Goal: Information Seeking & Learning: Learn about a topic

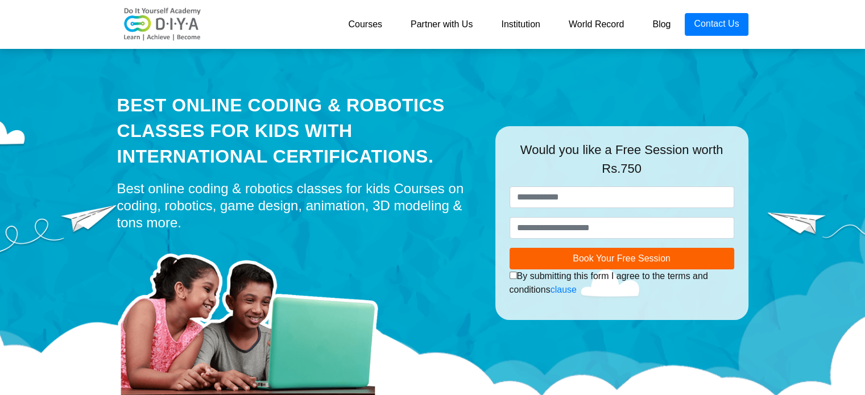
click at [371, 25] on link "Courses" at bounding box center [365, 24] width 63 height 23
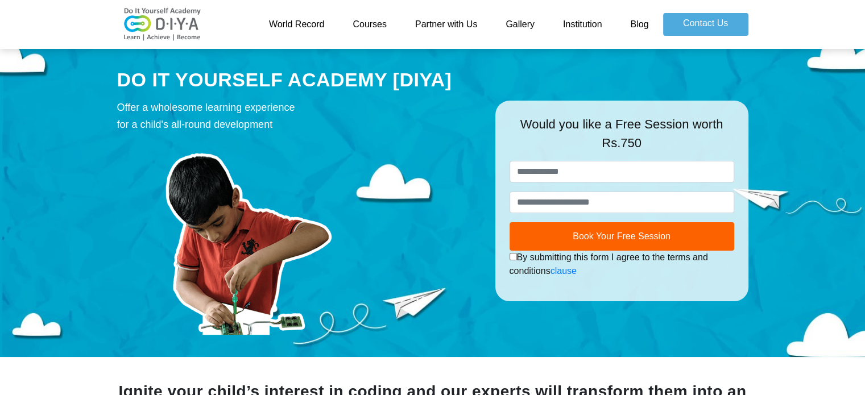
click at [376, 23] on link "Courses" at bounding box center [369, 24] width 63 height 23
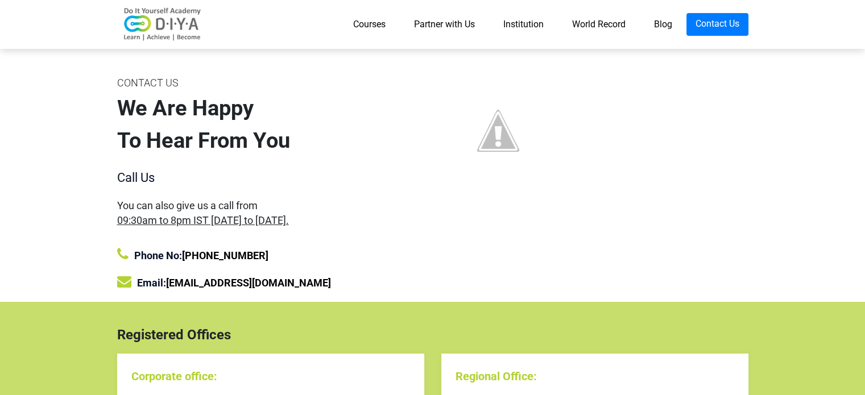
click at [367, 23] on link "Courses" at bounding box center [369, 24] width 61 height 23
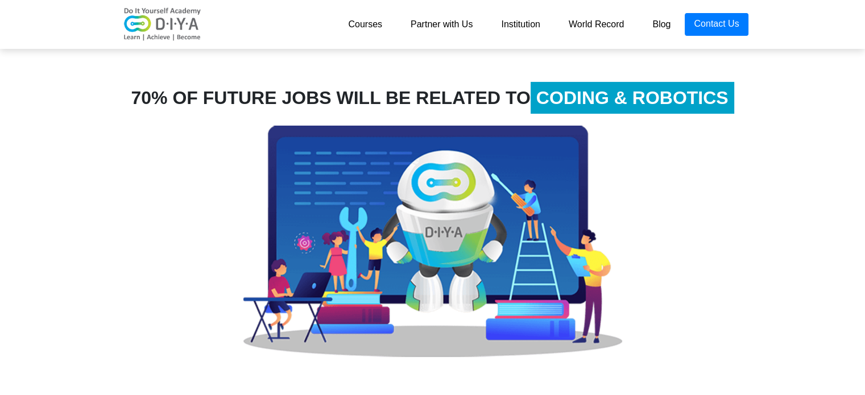
scroll to position [367, 0]
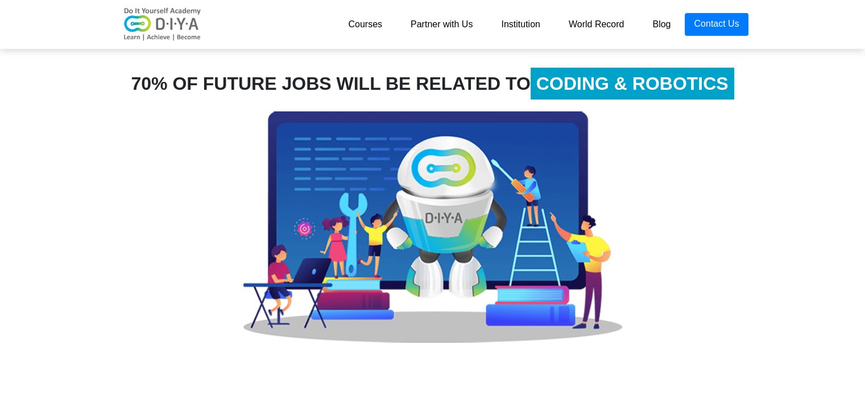
click at [627, 82] on span "CODING & ROBOTICS" at bounding box center [633, 84] width 204 height 32
